Goal: Task Accomplishment & Management: Manage account settings

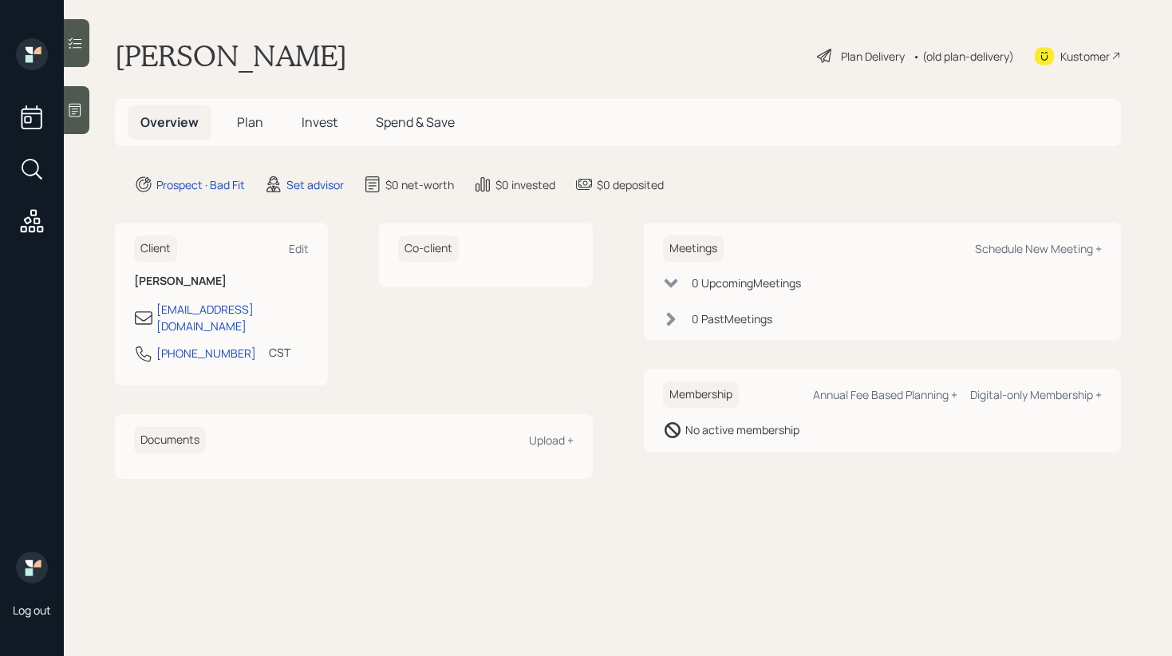
click at [652, 67] on div "account switcher Search clients... current household Copy Household Link Genera…" at bounding box center [586, 328] width 1172 height 656
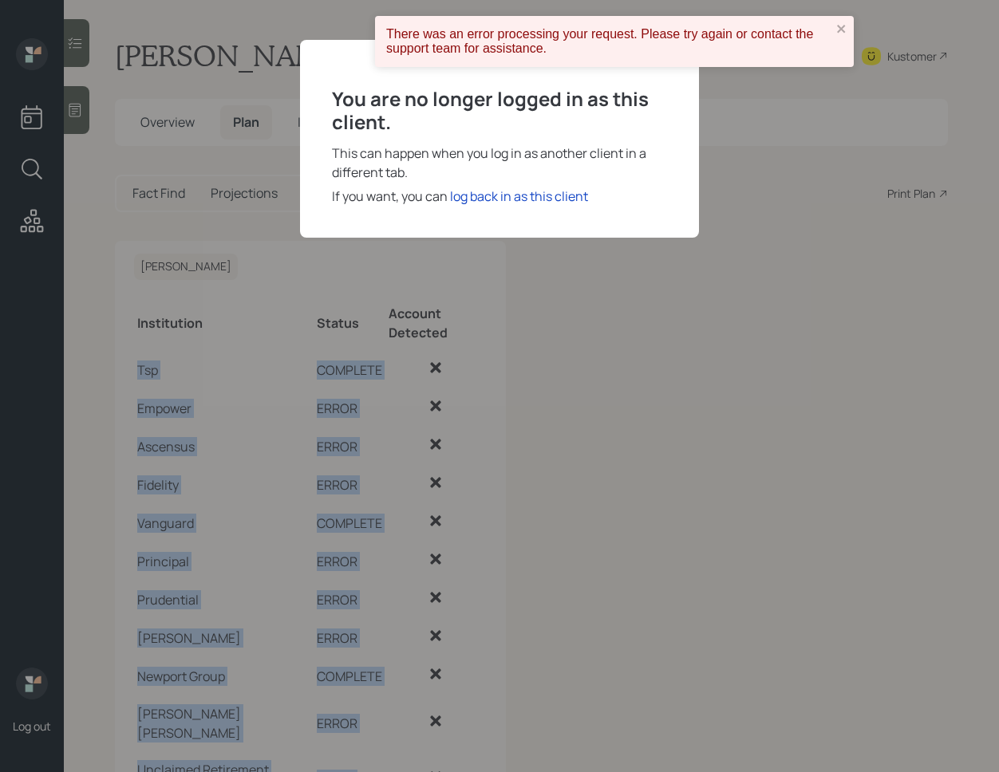
scroll to position [66, 0]
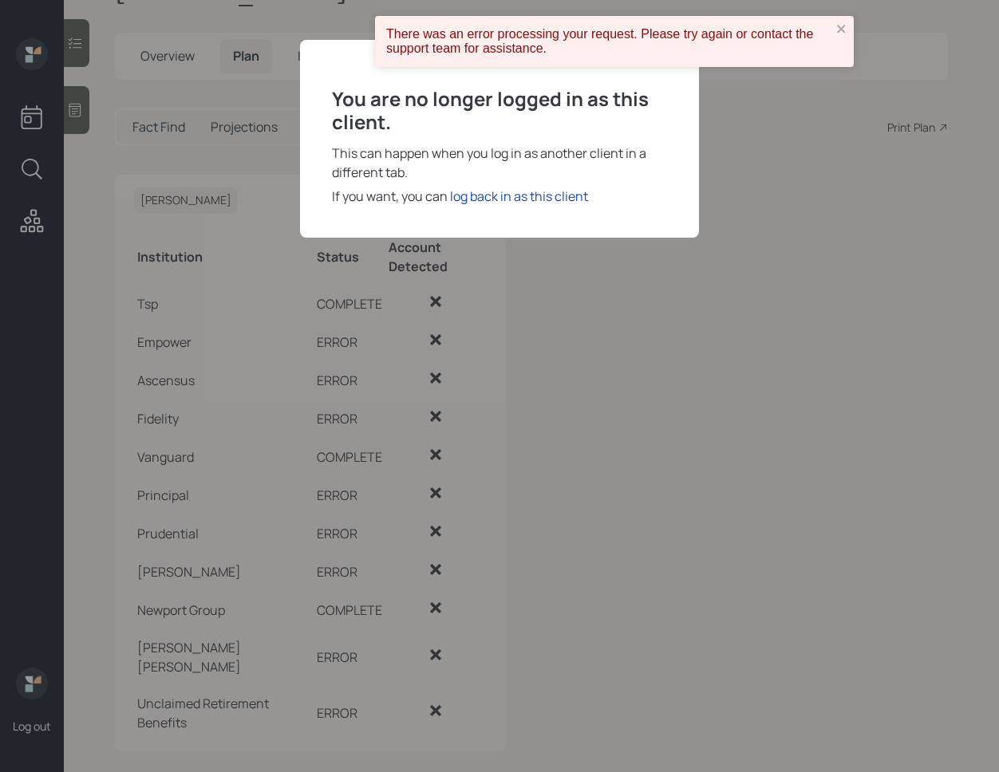
click at [604, 290] on div "You are no longer logged in as this client. This can happen when you log in as …" at bounding box center [499, 386] width 999 height 772
